Goal: Subscribe to service/newsletter

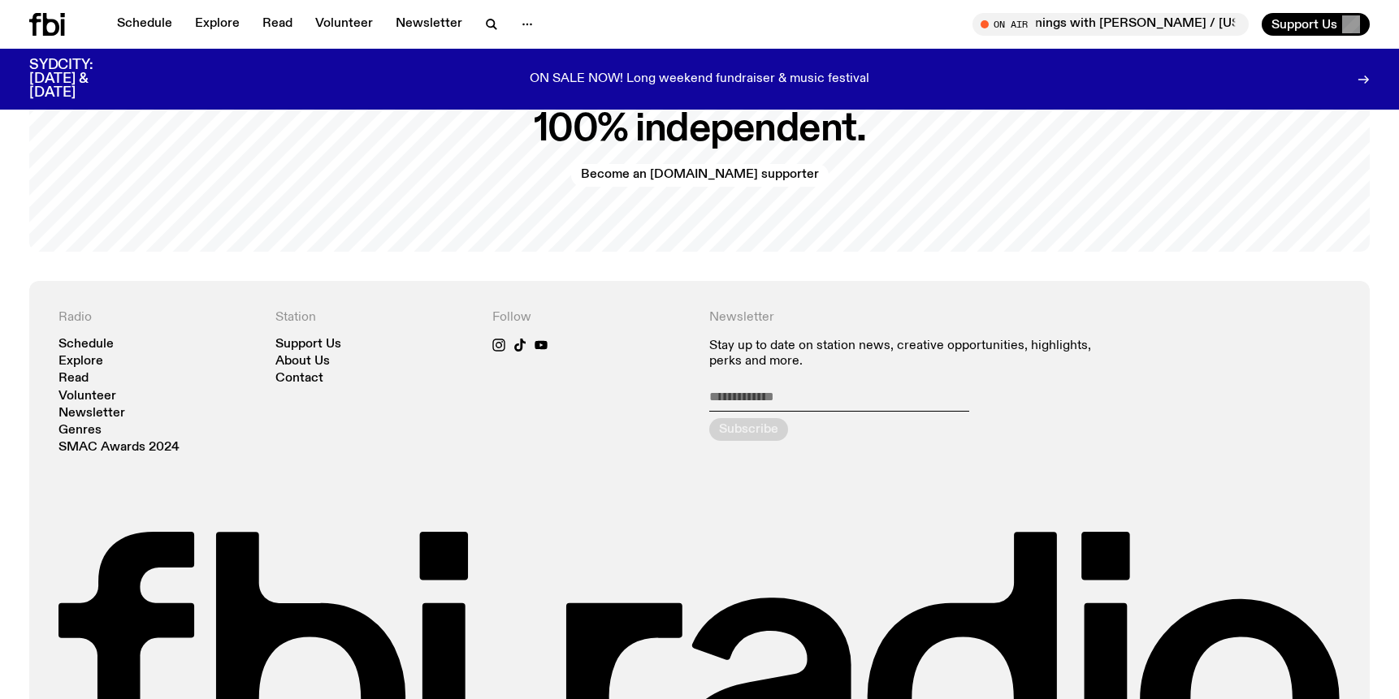
scroll to position [3593, 0]
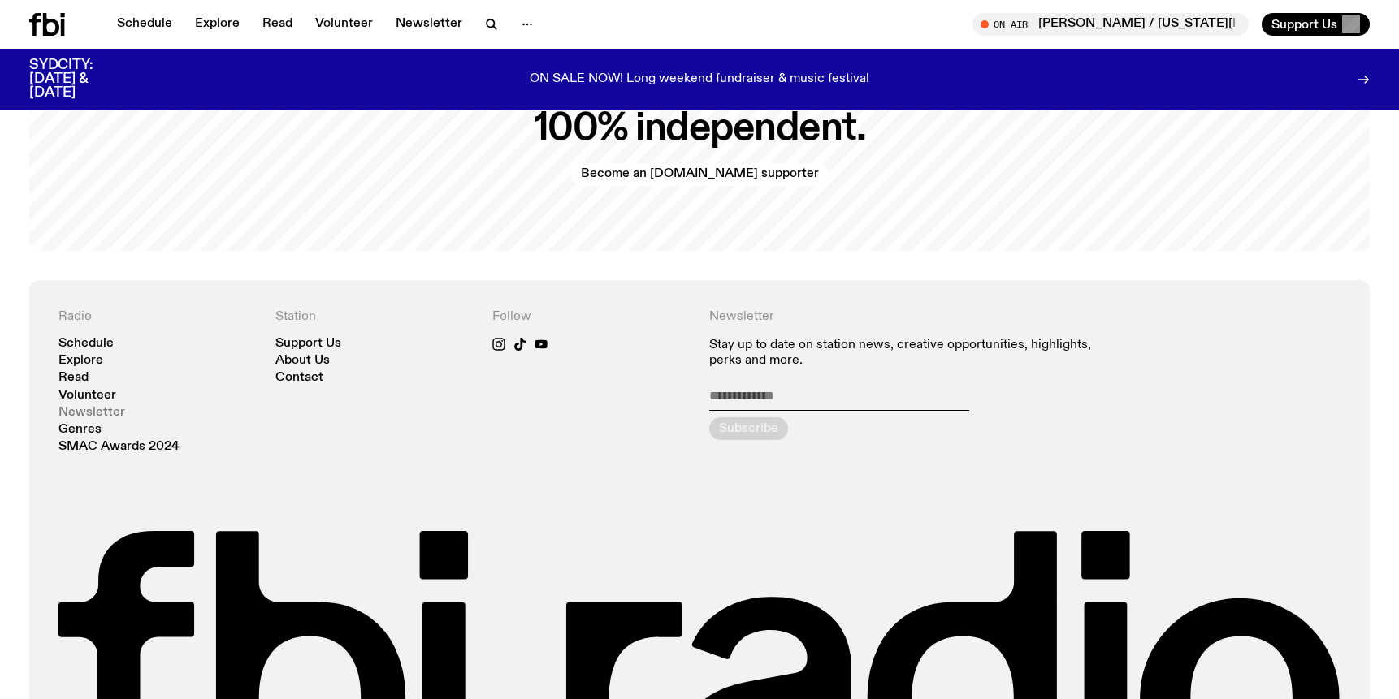
click at [96, 410] on link "Newsletter" at bounding box center [91, 413] width 67 height 12
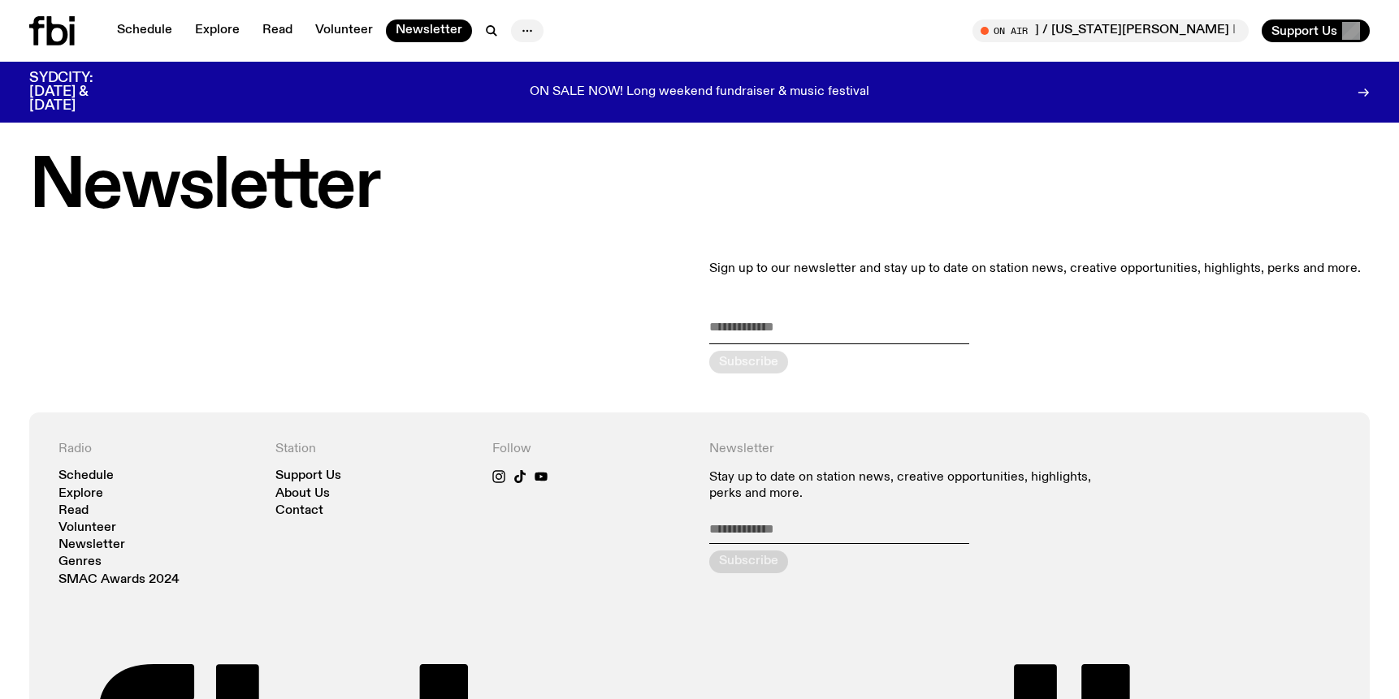
click at [519, 35] on icon "button" at bounding box center [526, 30] width 19 height 19
click at [492, 35] on icon "button" at bounding box center [491, 30] width 19 height 19
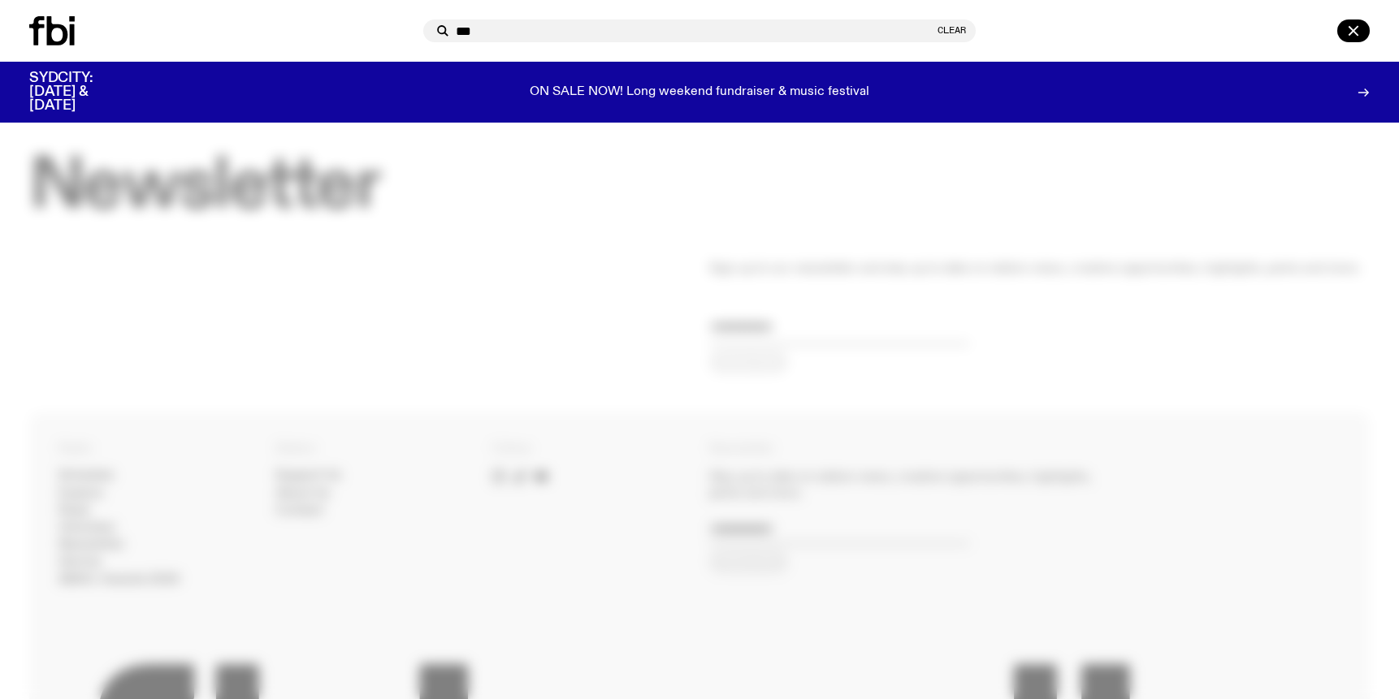
type input "***"
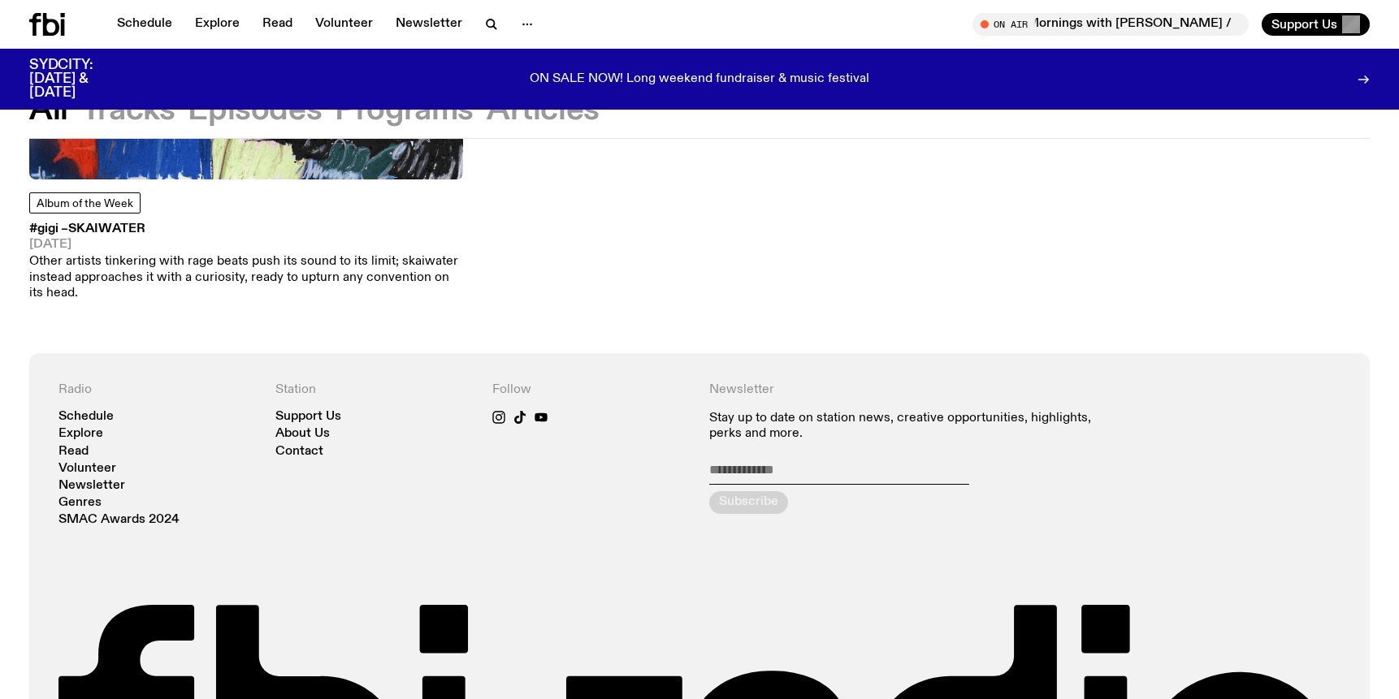
scroll to position [1268, 0]
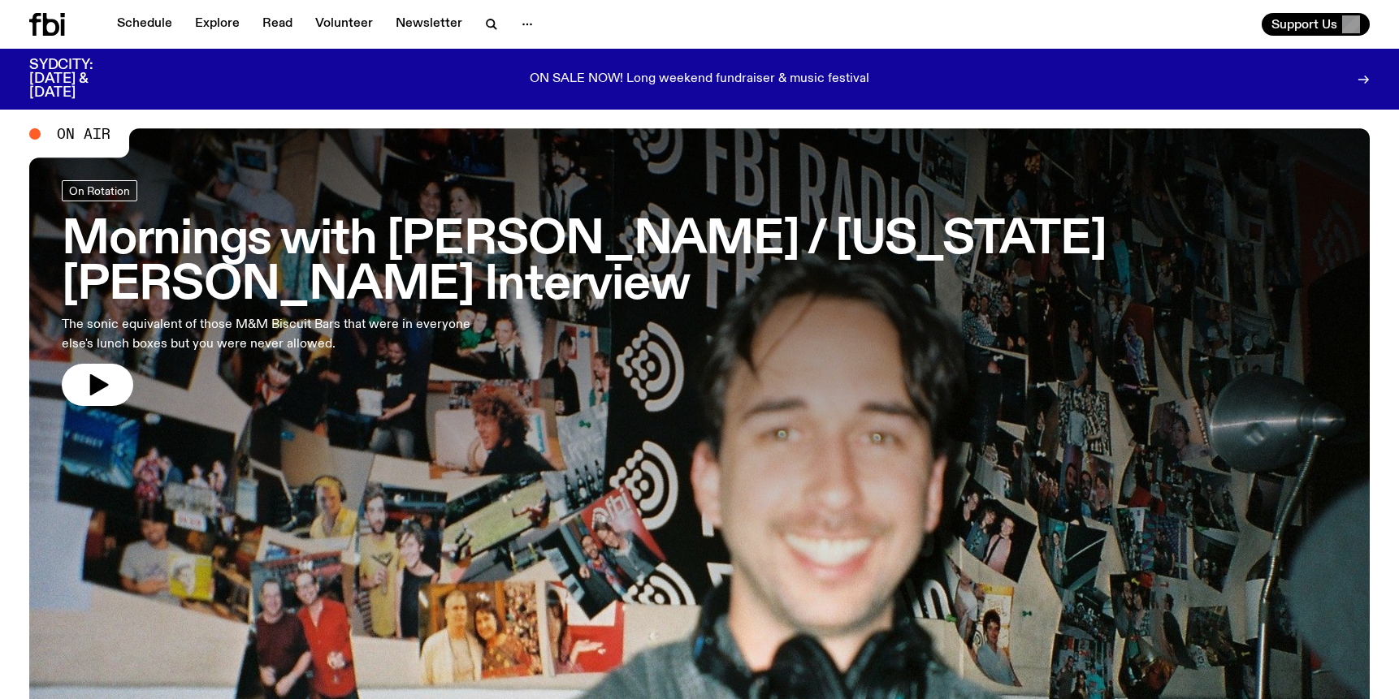
scroll to position [19, 0]
